Goal: Information Seeking & Learning: Learn about a topic

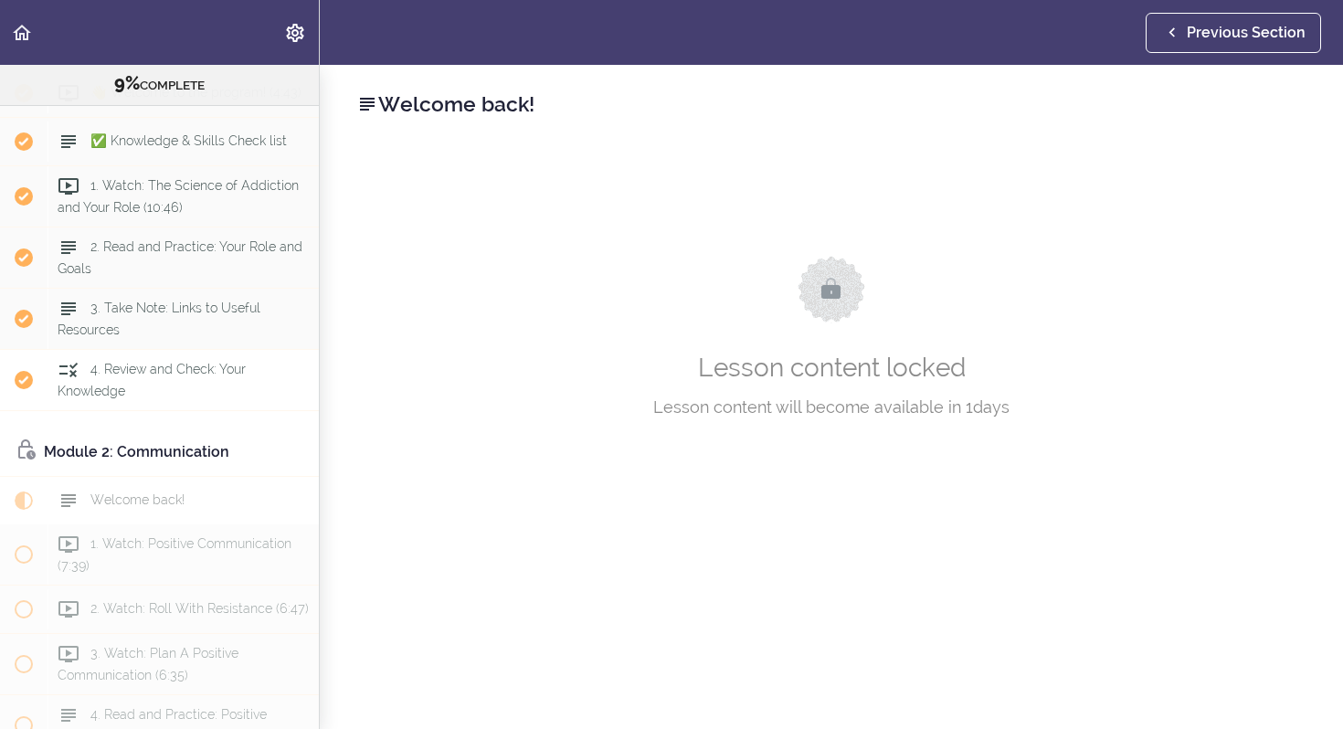
scroll to position [190, 0]
click at [180, 438] on div "Module 2: Communication" at bounding box center [159, 449] width 319 height 47
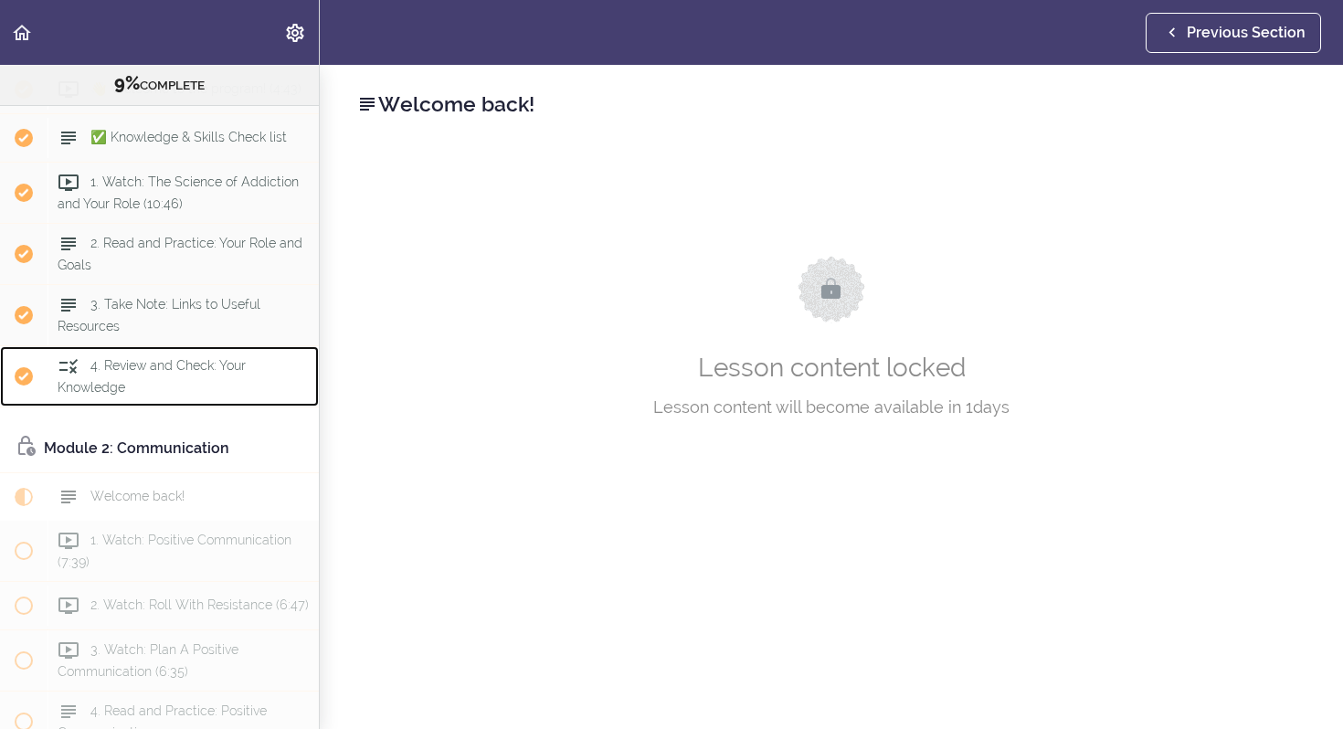
click at [191, 373] on span "4. Review and Check: Your Knowledge" at bounding box center [152, 376] width 188 height 36
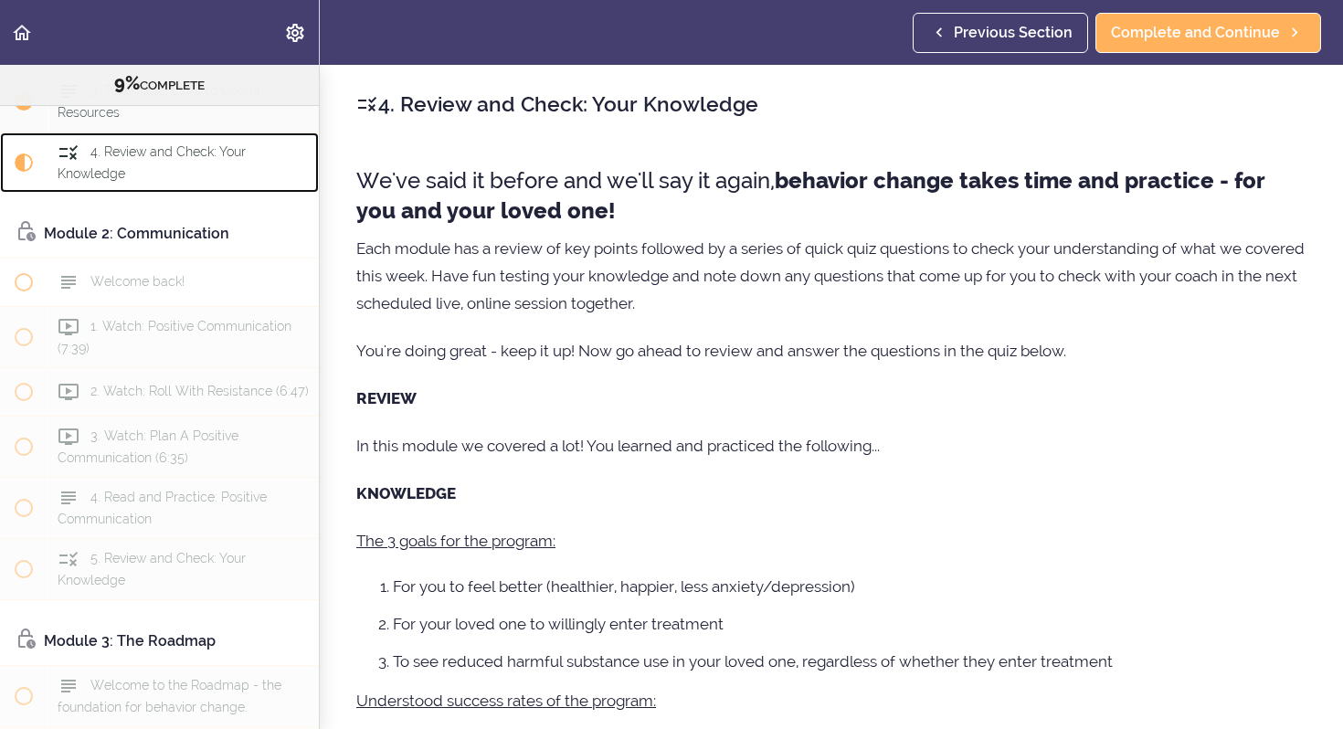
scroll to position [399, 0]
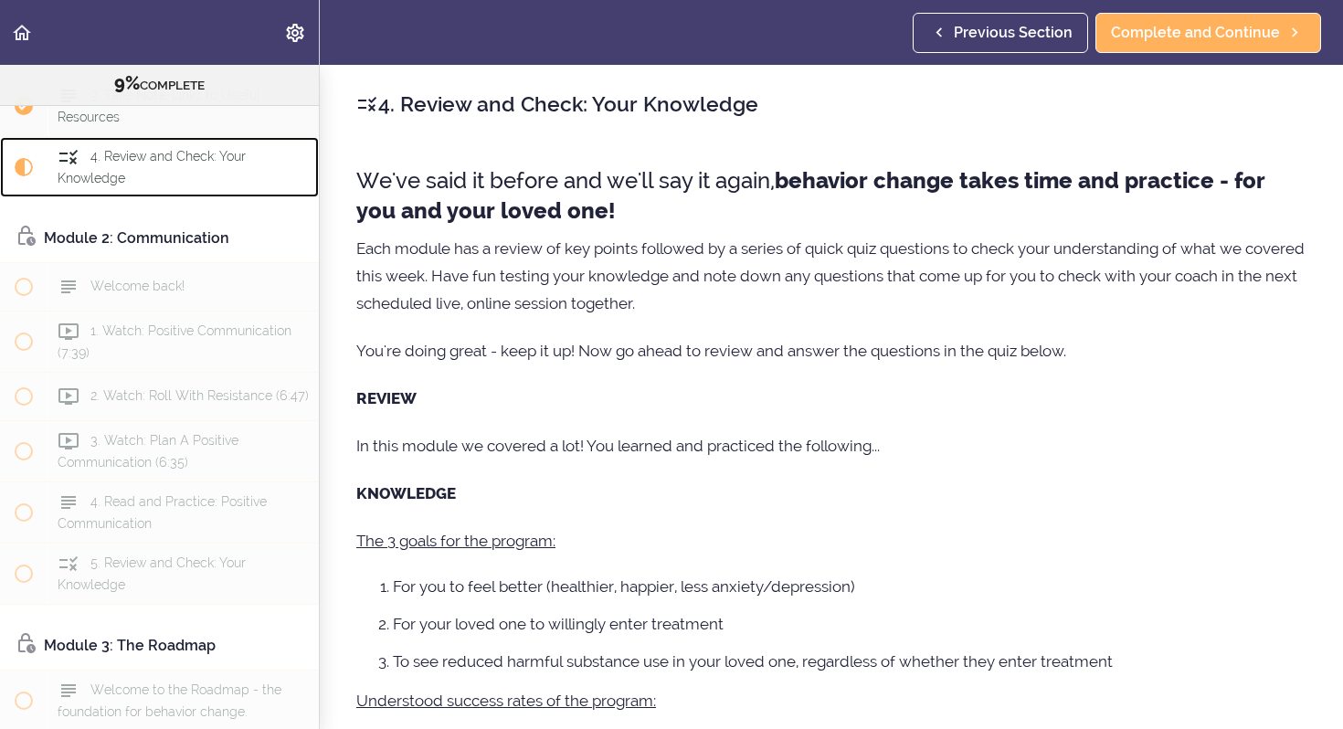
click at [193, 176] on div "4. Review and Check: Your Knowledge" at bounding box center [182, 167] width 271 height 60
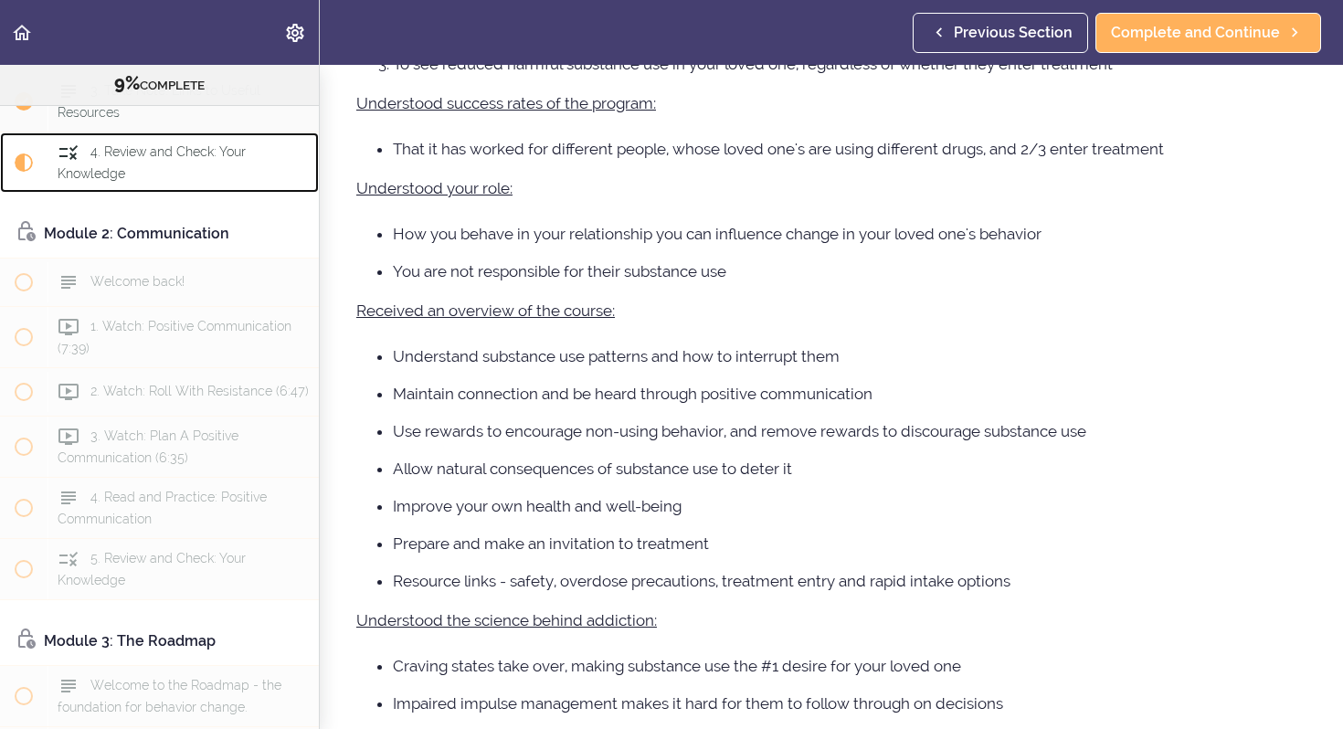
scroll to position [1398, 0]
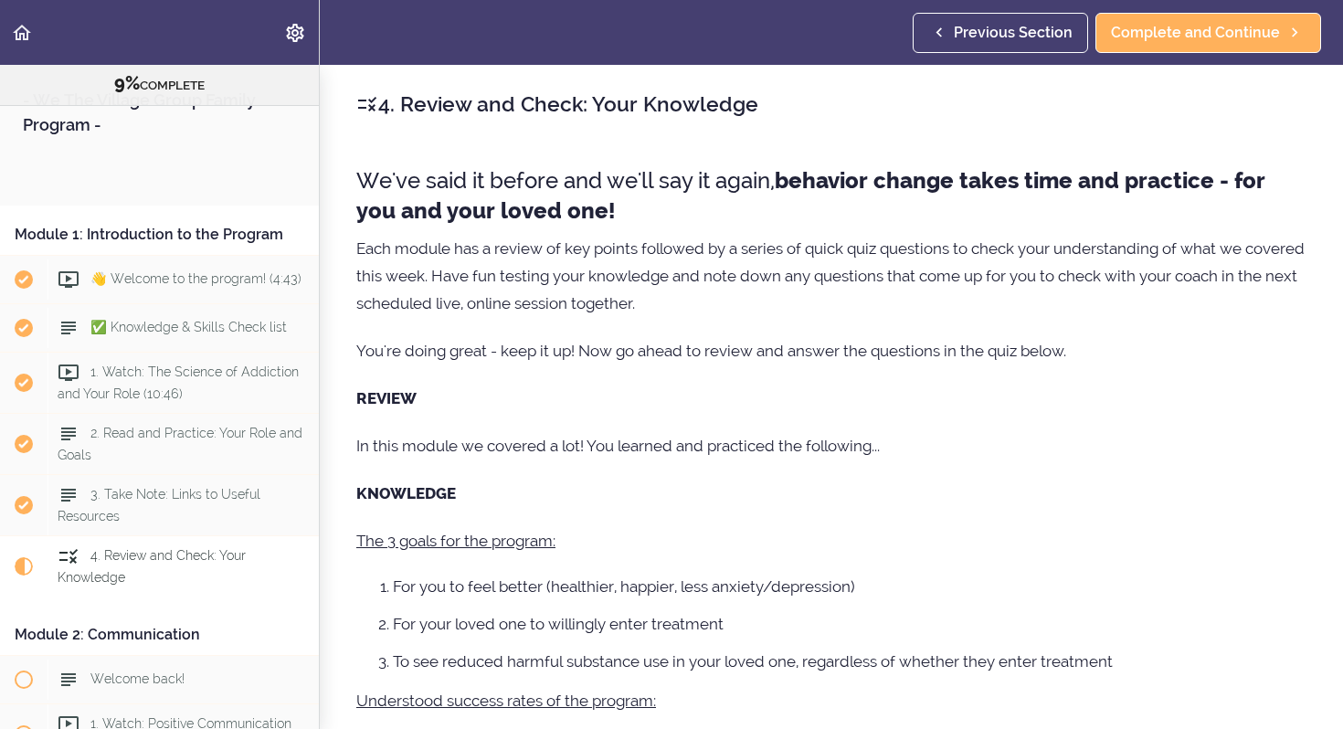
scroll to position [427, 0]
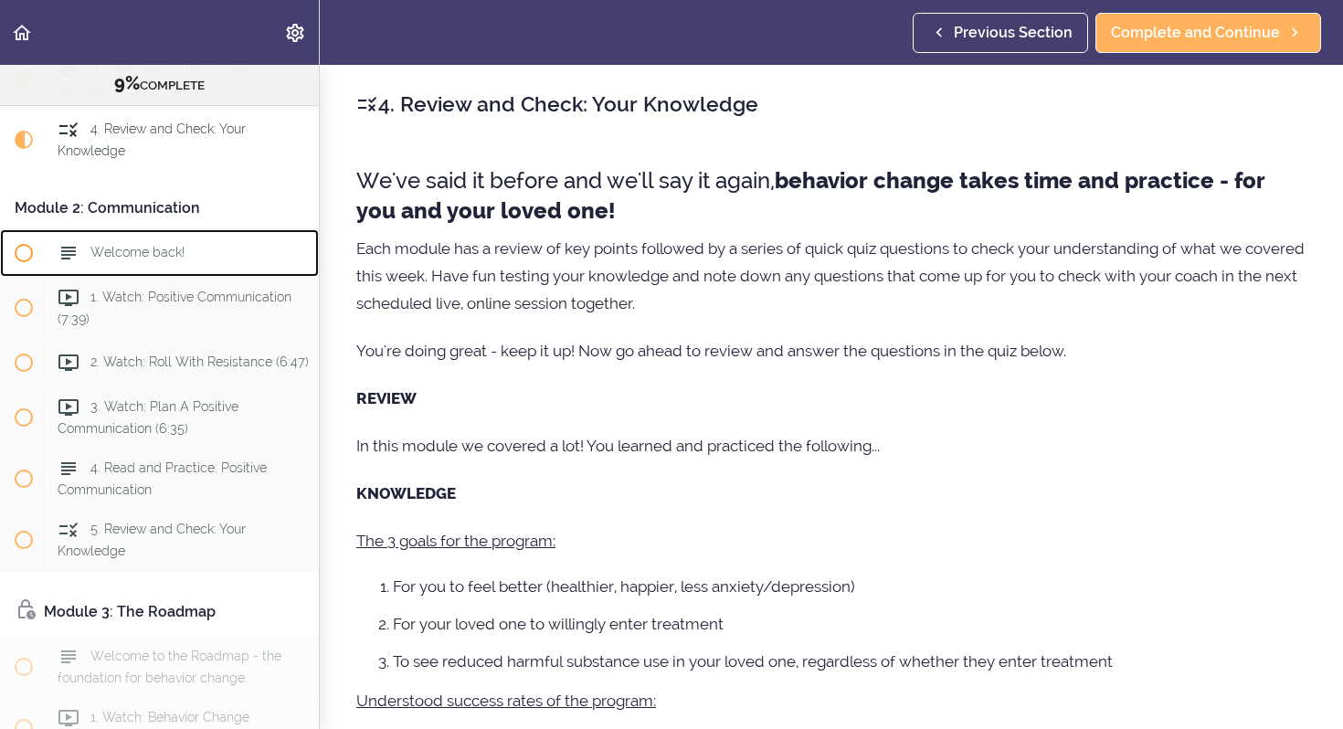
click at [205, 254] on div "Welcome back!" at bounding box center [182, 253] width 271 height 40
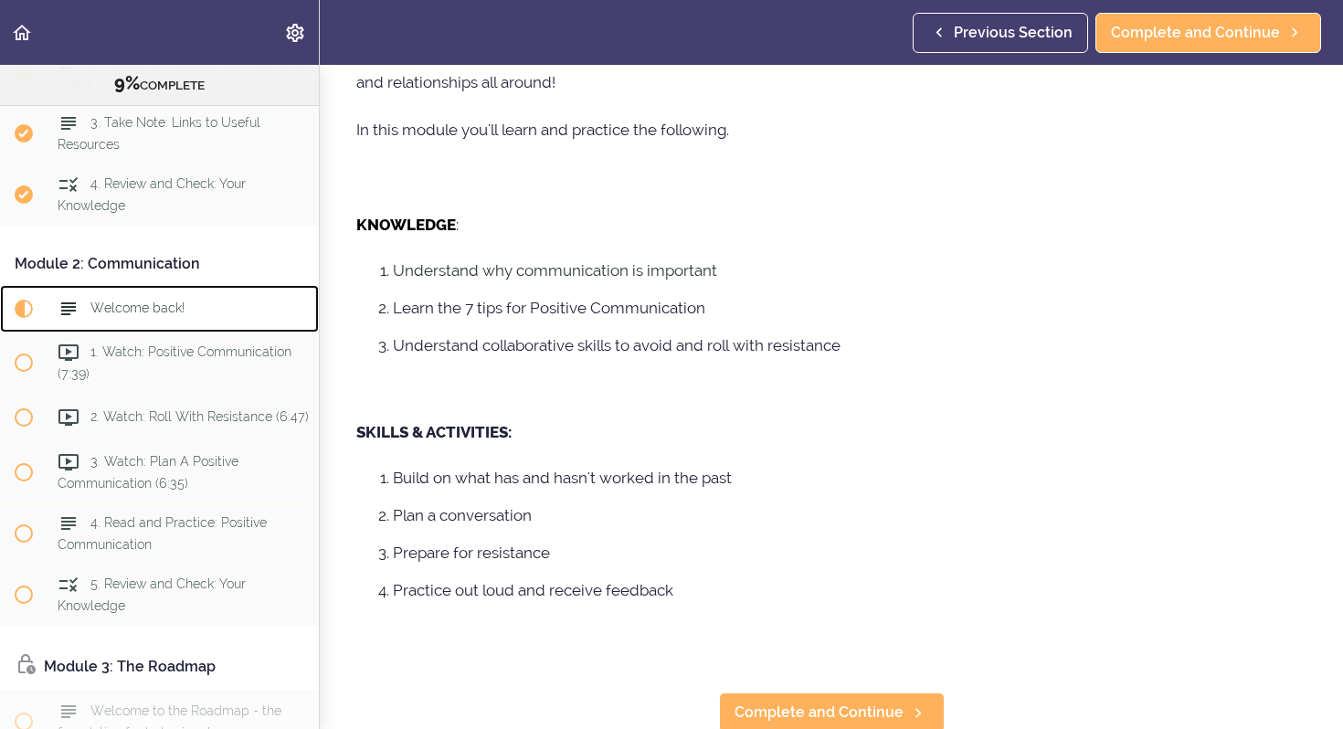
scroll to position [279, 0]
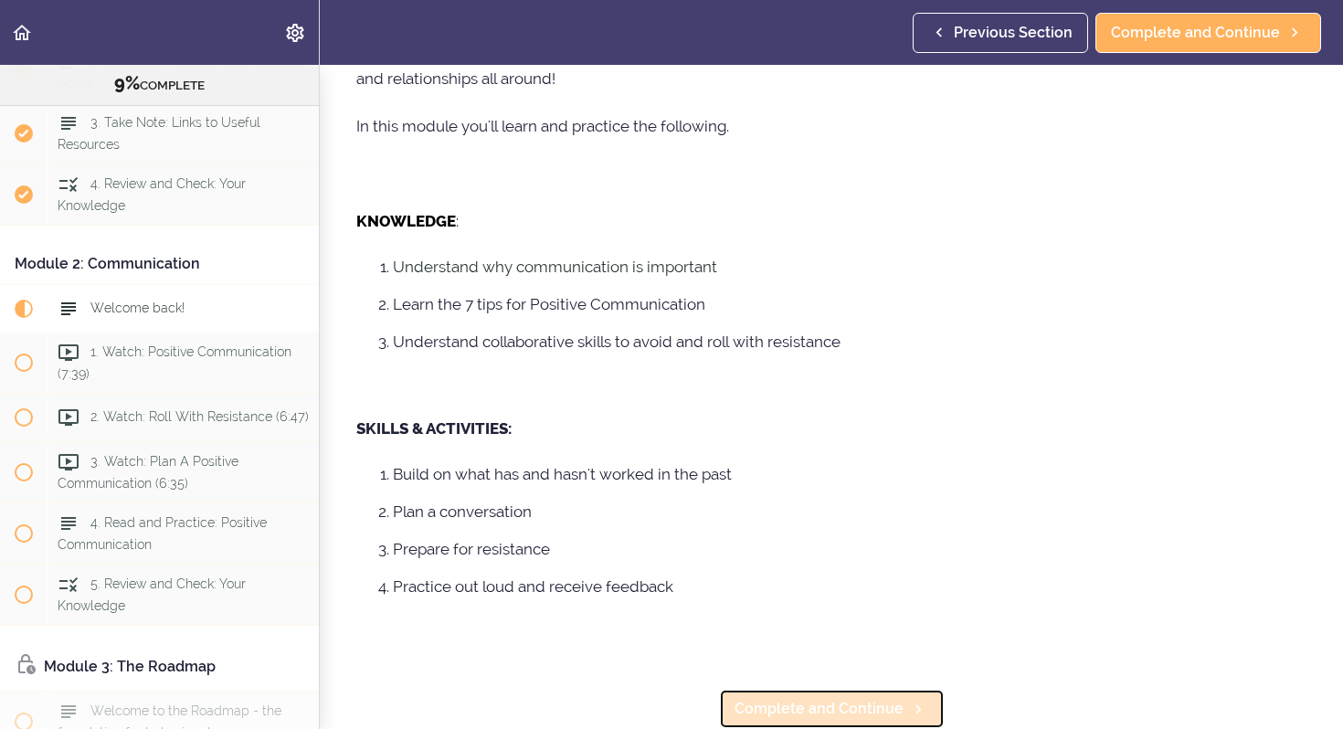
click at [831, 711] on span "Complete and Continue" at bounding box center [818, 709] width 169 height 22
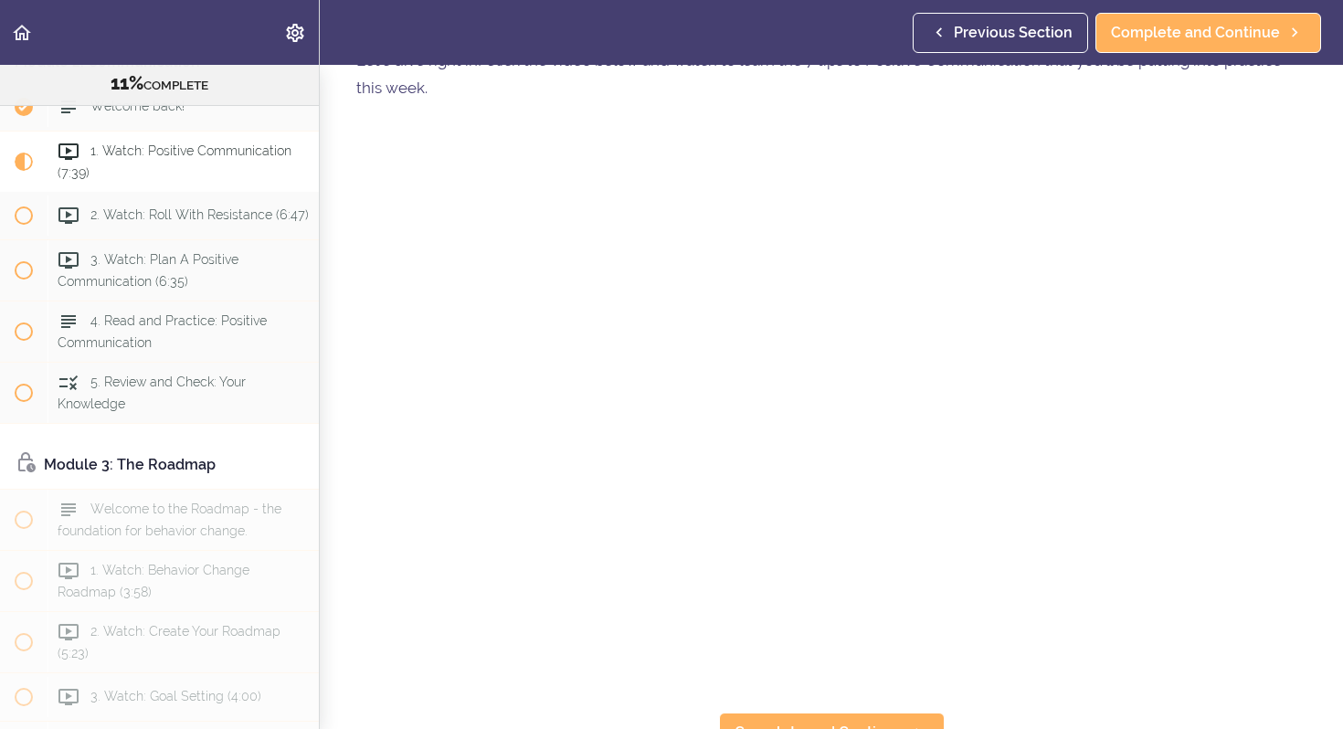
scroll to position [124, 0]
click at [896, 710] on span "Complete and Continue" at bounding box center [818, 709] width 169 height 22
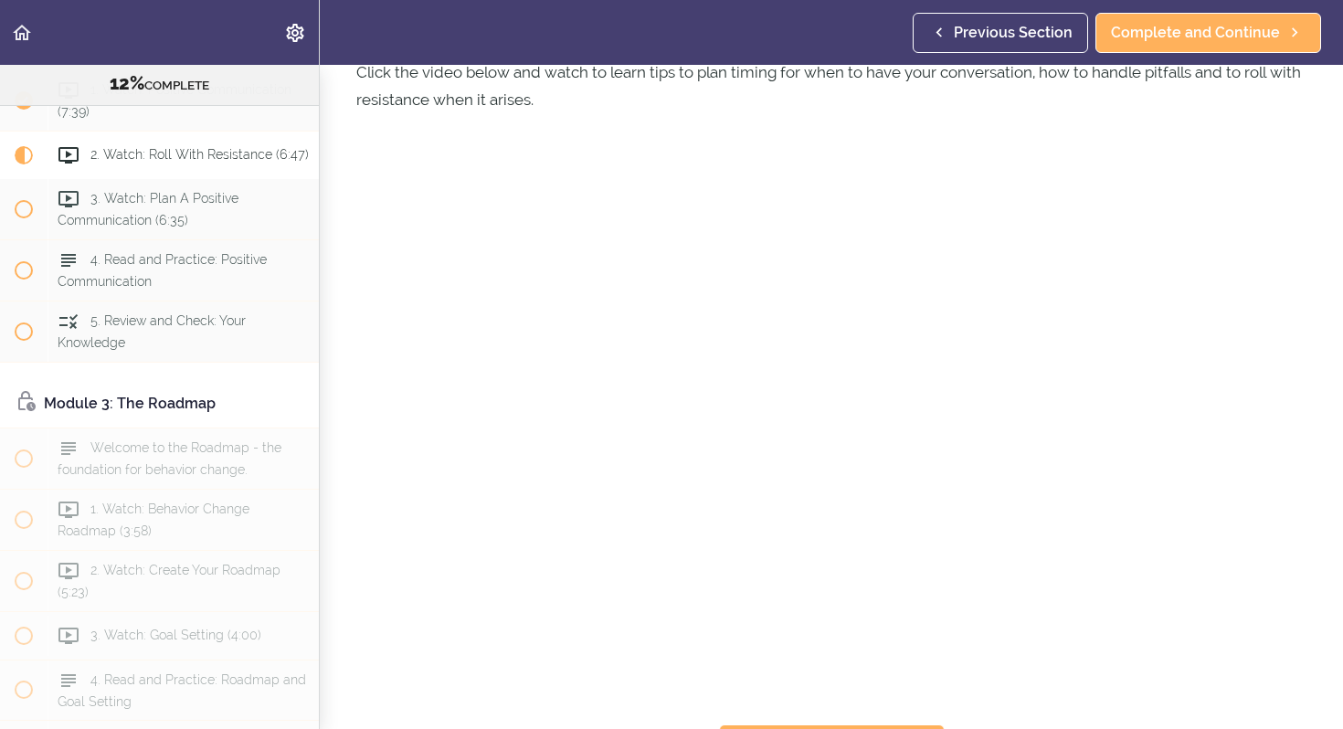
scroll to position [124, 0]
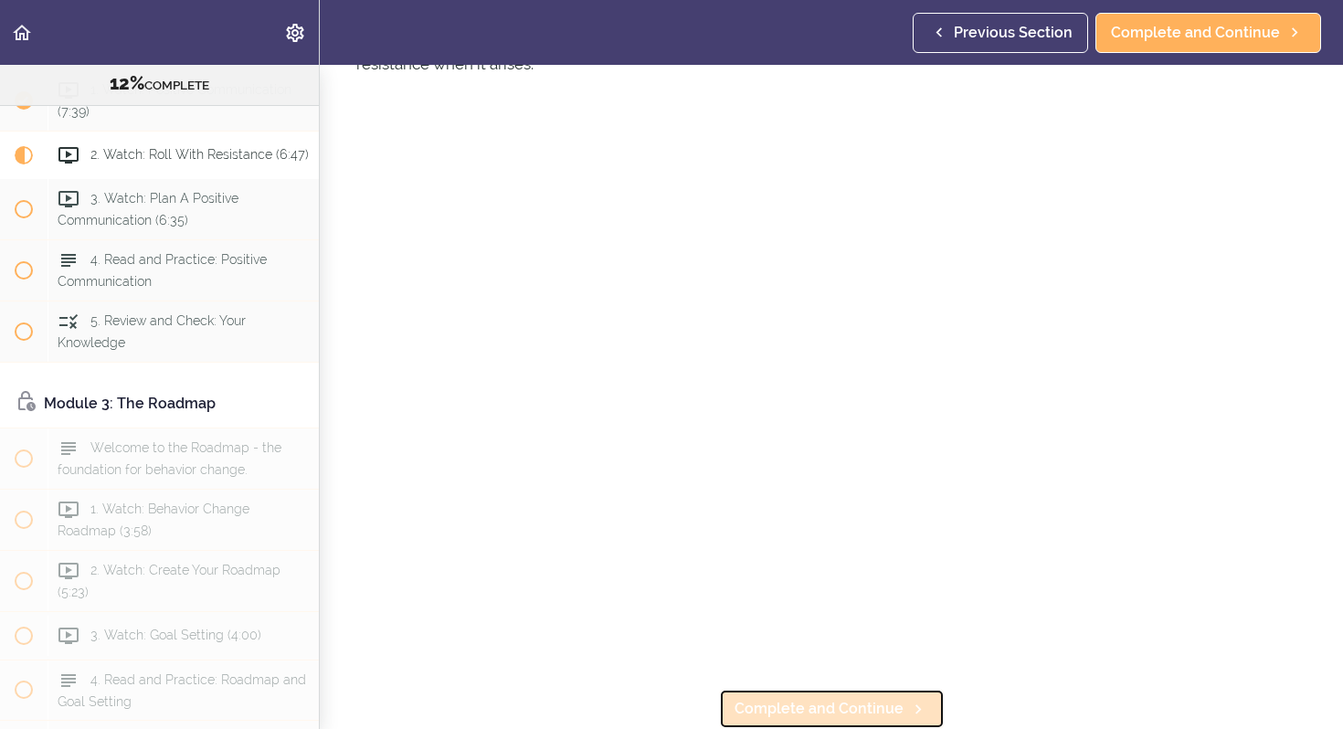
click at [872, 706] on span "Complete and Continue" at bounding box center [818, 709] width 169 height 22
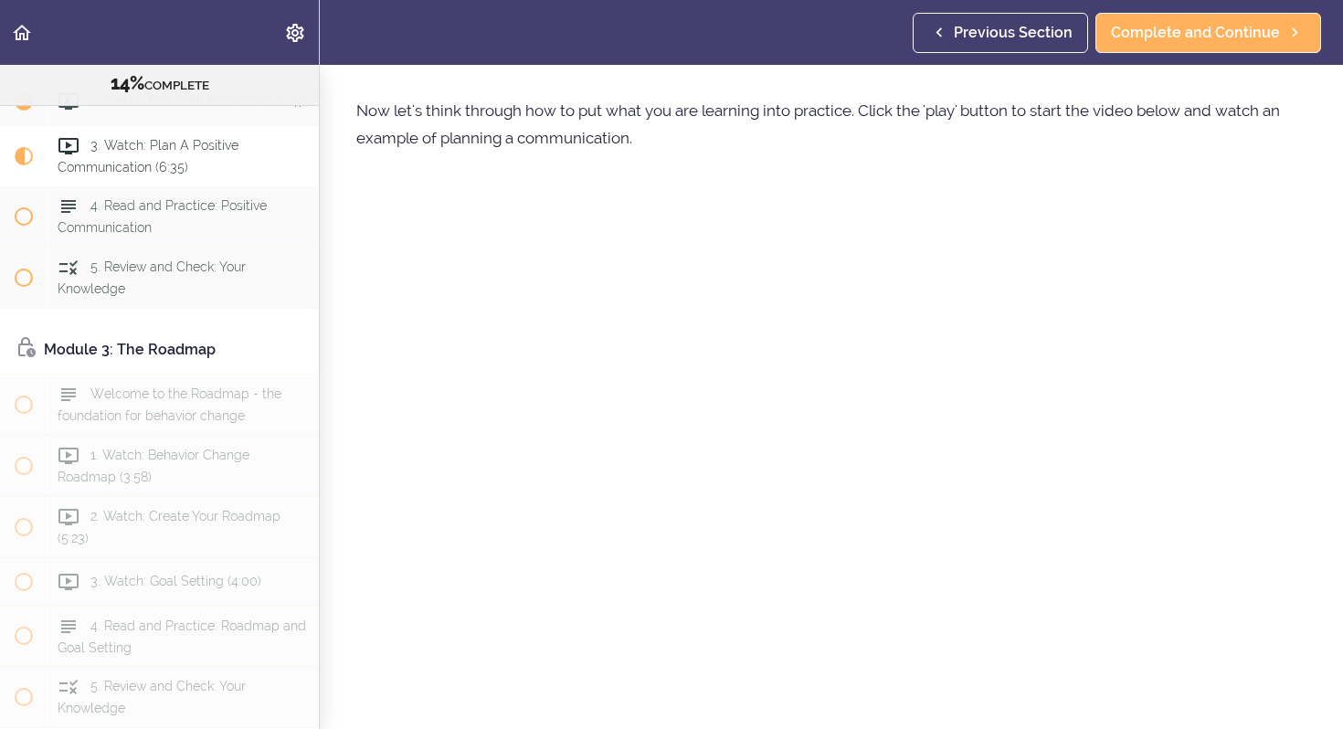
scroll to position [124, 0]
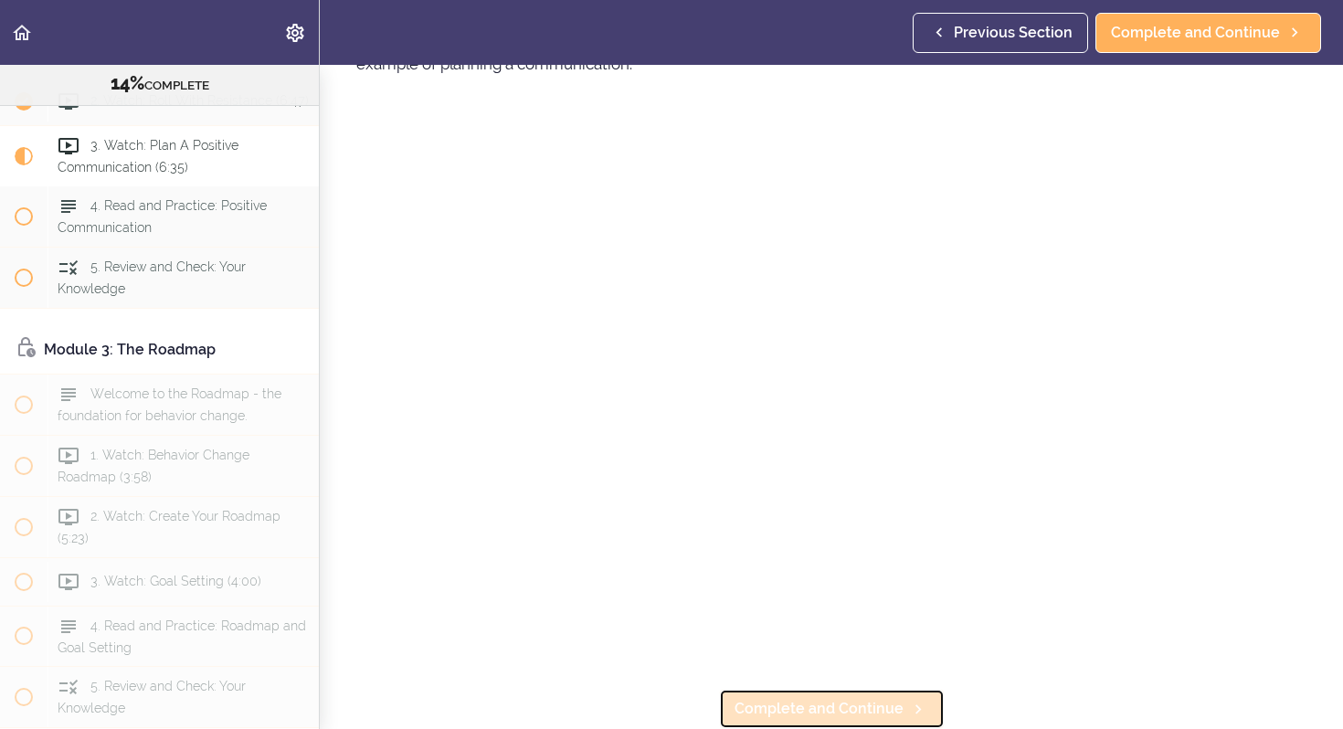
click at [887, 708] on span "Complete and Continue" at bounding box center [818, 709] width 169 height 22
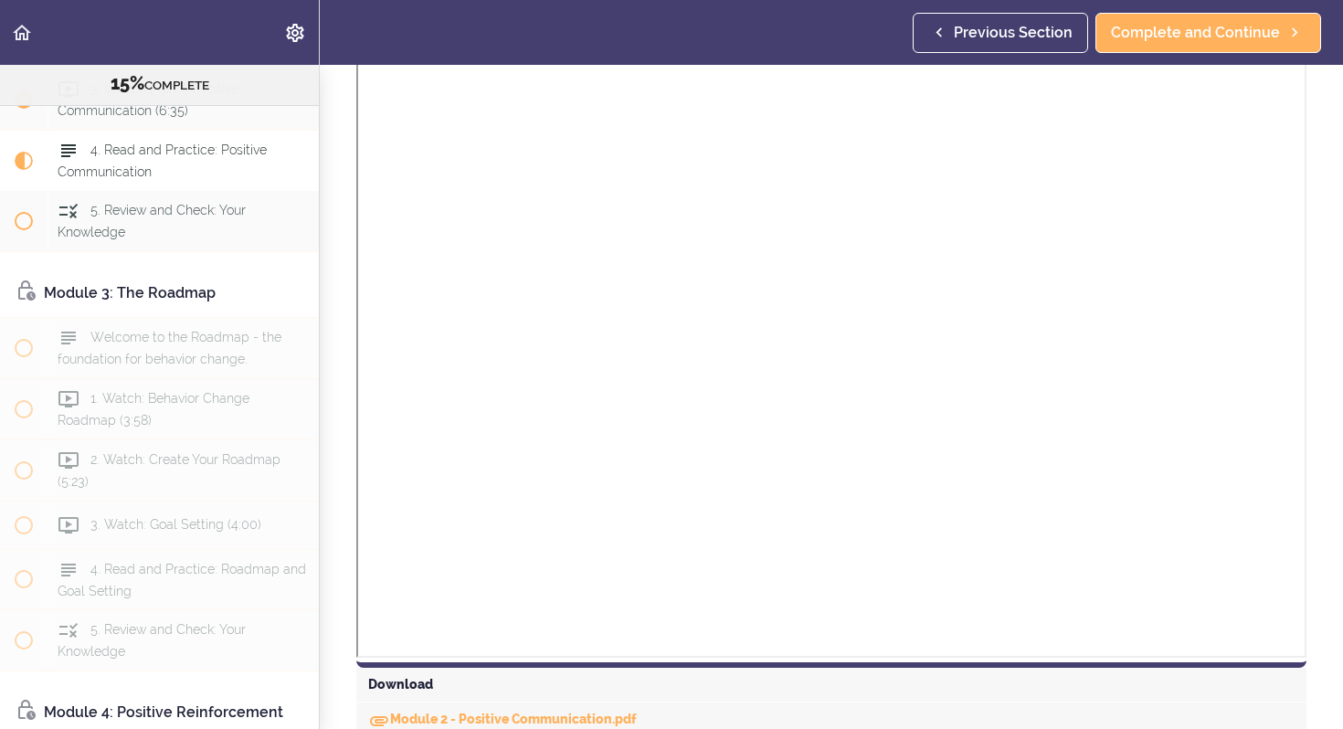
scroll to position [1161, 0]
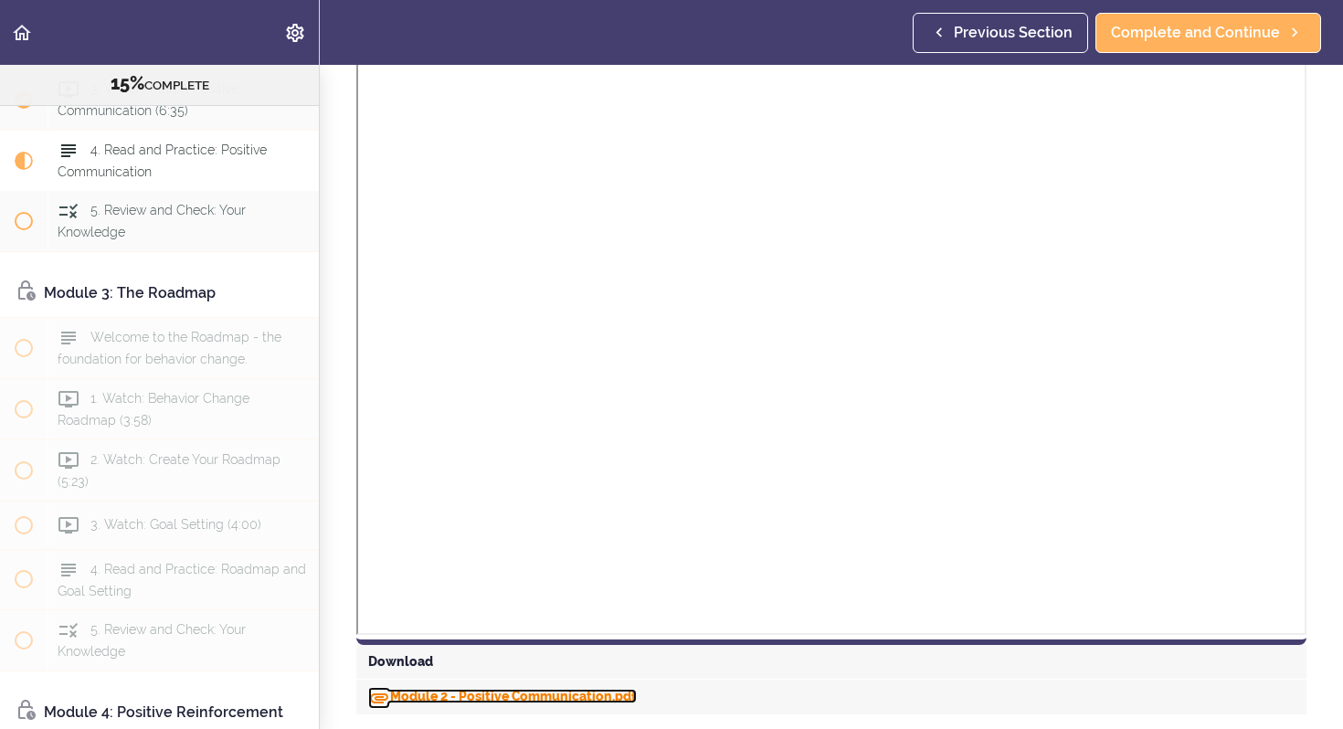
click at [435, 695] on link "Module 2 - Positive Communication.pdf" at bounding box center [502, 696] width 269 height 15
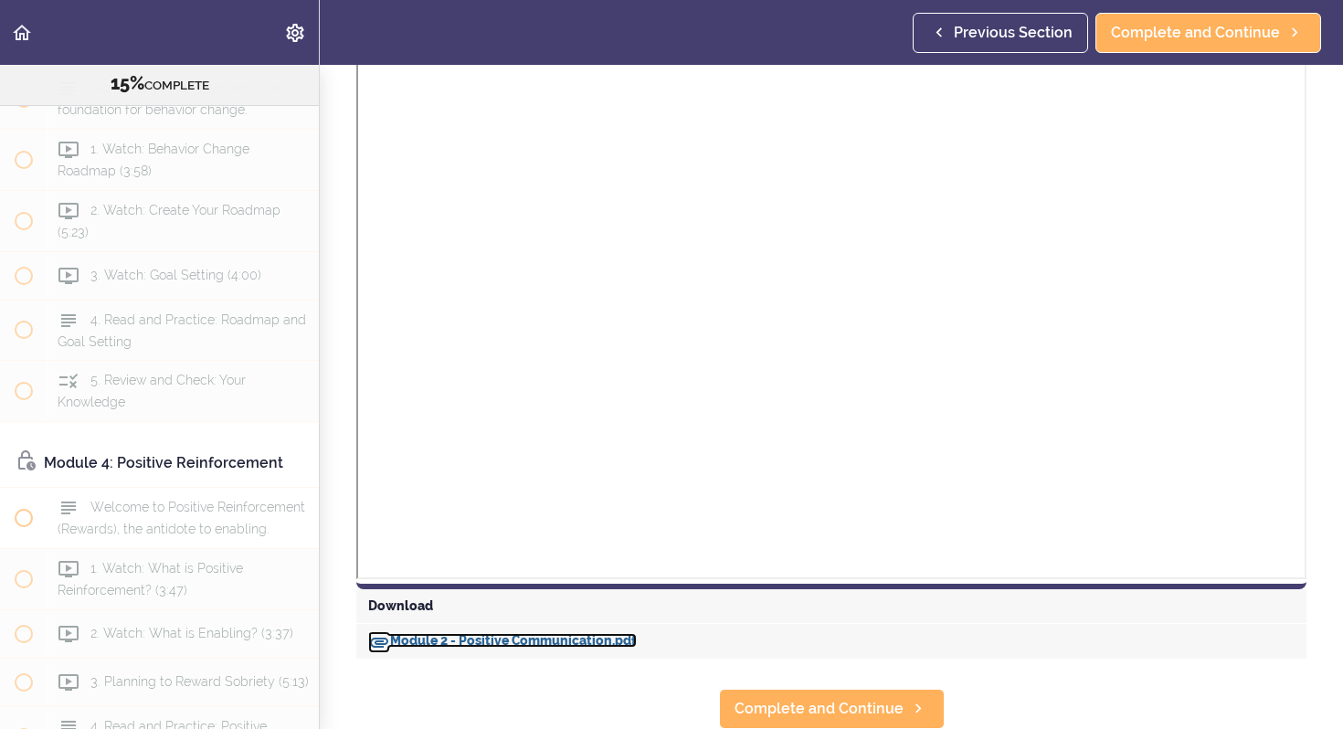
scroll to position [981, 0]
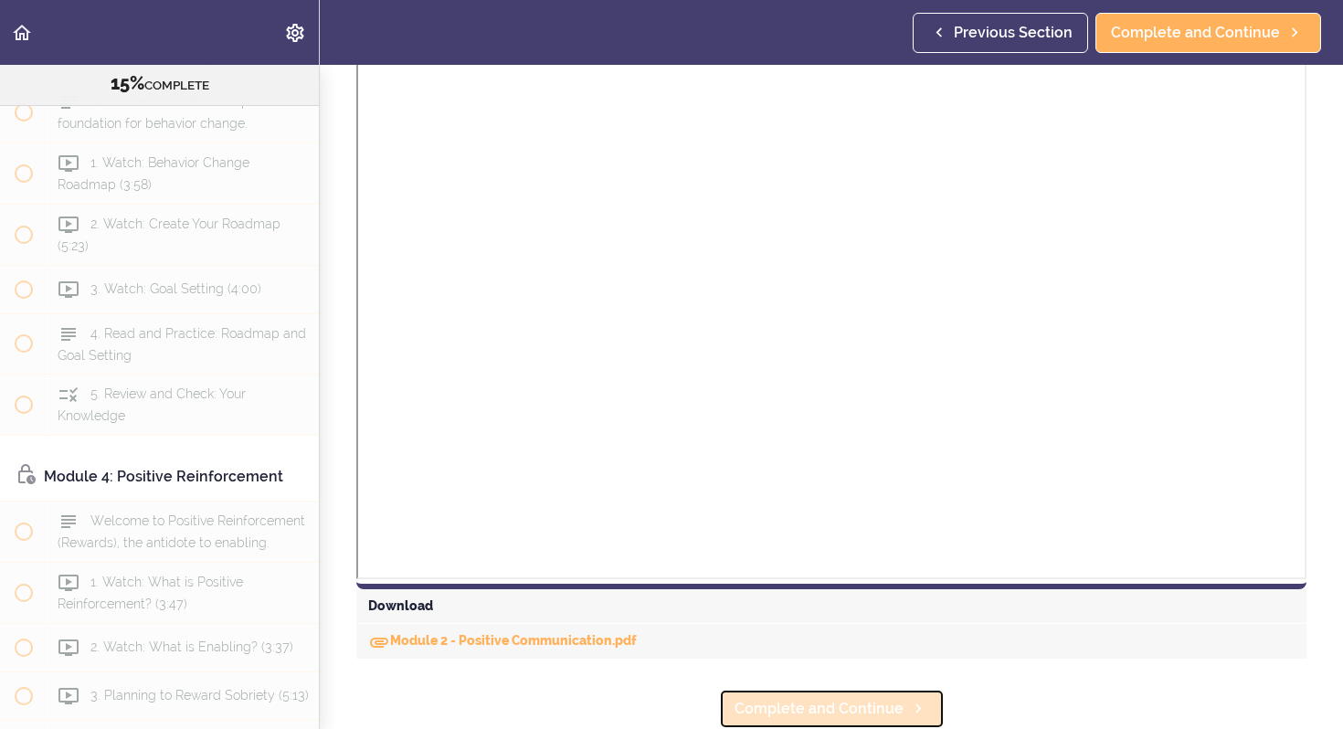
click at [799, 709] on span "Complete and Continue" at bounding box center [818, 709] width 169 height 22
